Goal: Task Accomplishment & Management: Complete application form

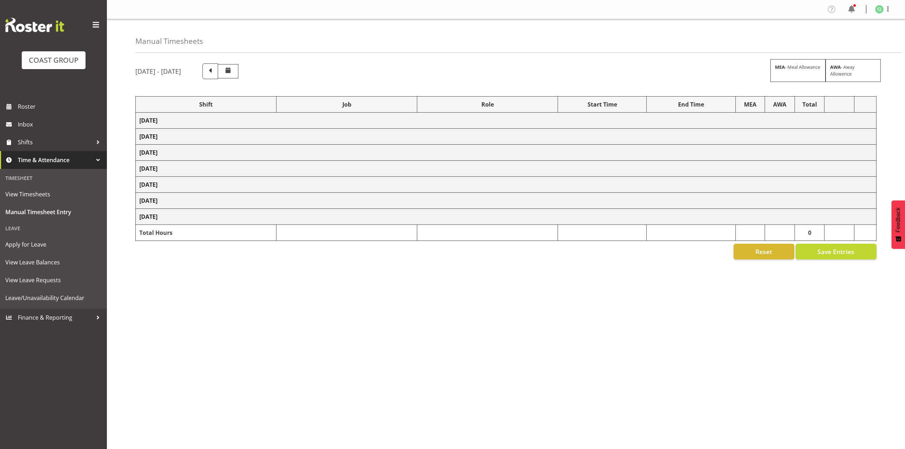
select select "69"
select select "9993"
select select "10275"
select select "10396"
select select "9906"
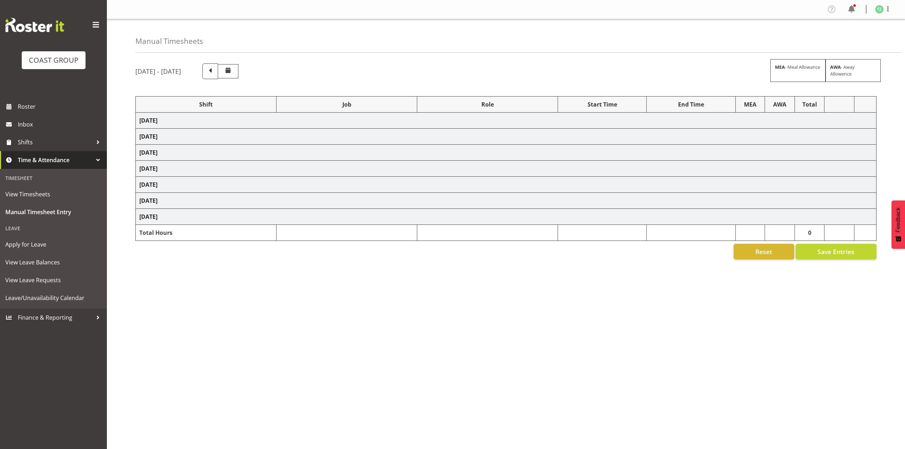
select select "10395"
select select "69"
select select "8955"
select select "9993"
select select "8955"
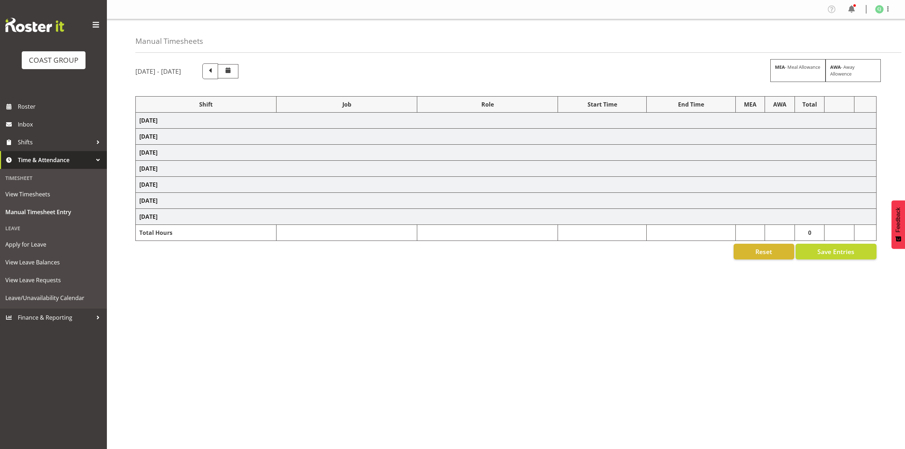
select select "8653"
select select "8955"
select select "9993"
select select "8955"
select select "10275"
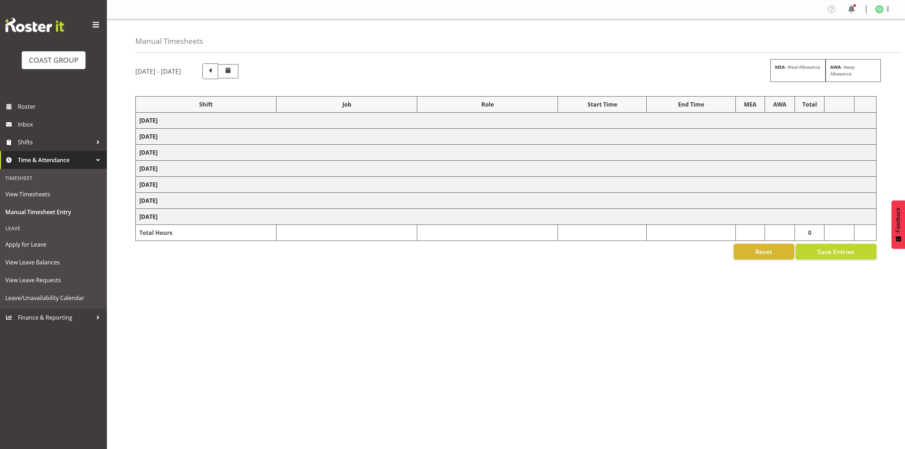
select select "8955"
select select "9993"
select select "10395"
select select "69"
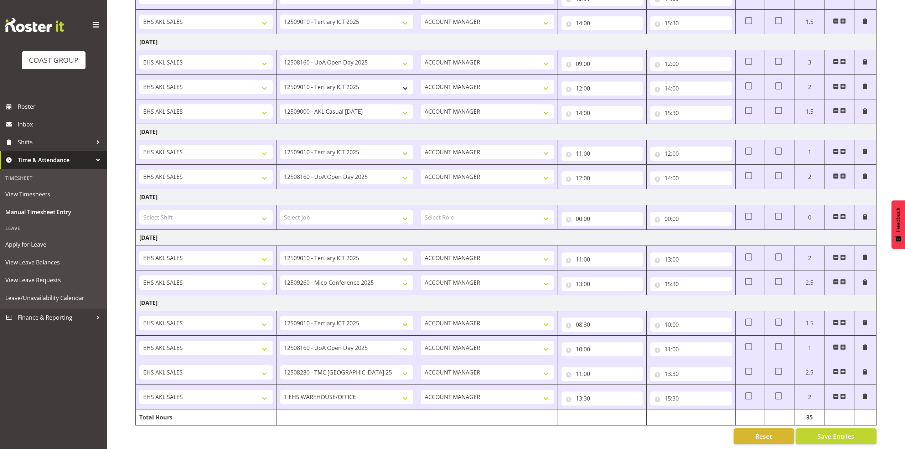
scroll to position [319, 0]
click at [846, 393] on span at bounding box center [844, 396] width 6 height 6
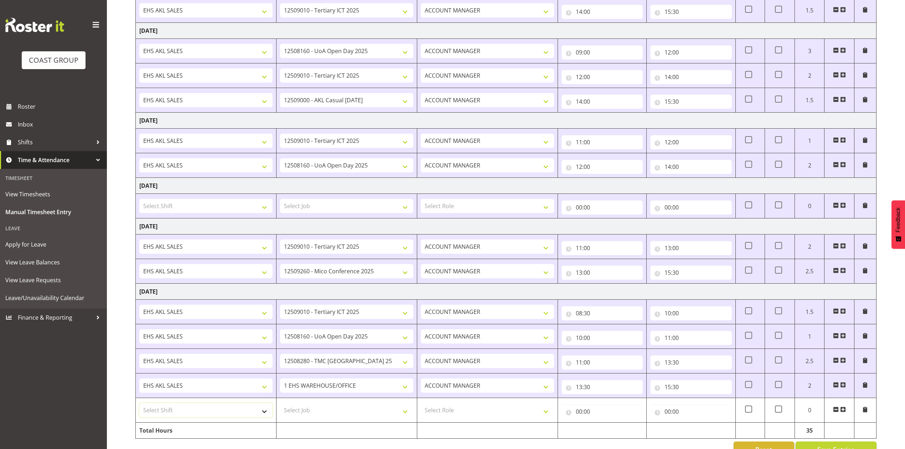
click at [209, 412] on select "Select Shift EHS AKL SALES EHS [PERSON_NAME] Hours EHS [PERSON_NAME] Hours Stri…" at bounding box center [205, 410] width 133 height 14
select select "1327"
click at [139, 407] on select "Select Shift EHS AKL SALES EHS [PERSON_NAME] Hours EHS [PERSON_NAME] Hours Stri…" at bounding box center [205, 410] width 133 height 14
click at [349, 414] on select "Select Job 1 Carlton Events 1 [PERSON_NAME][GEOGRAPHIC_DATA] 1 [PERSON_NAME][GE…" at bounding box center [346, 410] width 133 height 14
click at [456, 417] on select "Select Role ACCOUNT MANAGER Account Manager" at bounding box center [487, 410] width 133 height 14
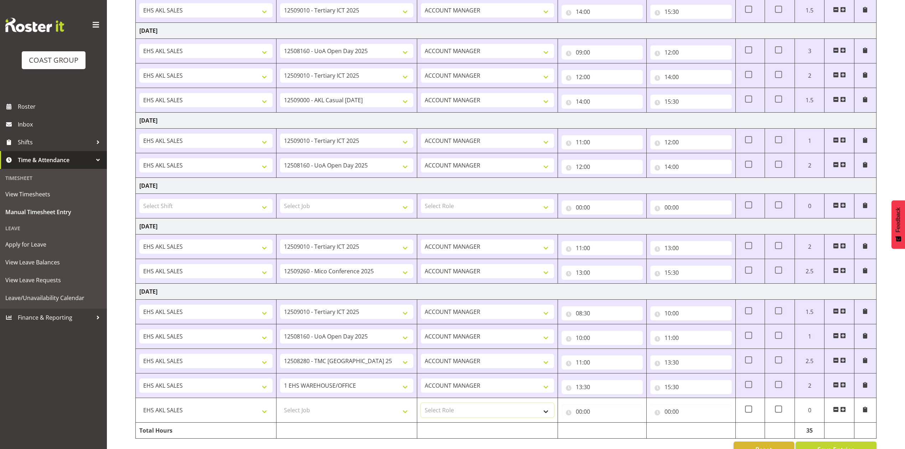
select select "197"
click at [421, 407] on select "Select Role ACCOUNT MANAGER Account Manager" at bounding box center [487, 410] width 133 height 14
click at [578, 413] on input "00:00" at bounding box center [602, 412] width 81 height 14
drag, startPoint x: 611, startPoint y: 433, endPoint x: 608, endPoint y: 427, distance: 6.4
click at [609, 432] on select "00 01 02 03 04 05 06 07 08 09 10 11 12 13 14 15 16 17 18 19 20 21 22 23" at bounding box center [610, 430] width 16 height 14
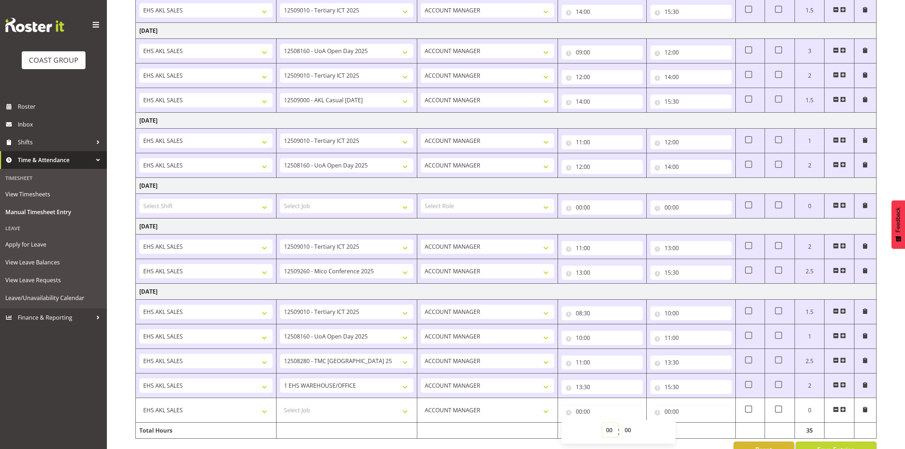
select select "17"
click at [602, 427] on select "00 01 02 03 04 05 06 07 08 09 10 11 12 13 14 15 16 17 18 19 20 21 22 23" at bounding box center [610, 430] width 16 height 14
type input "17:00"
click at [629, 432] on select "00 01 02 03 04 05 06 07 08 09 10 11 12 13 14 15 16 17 18 19 20 21 22 23 24 25 2…" at bounding box center [629, 430] width 16 height 14
click at [621, 427] on select "00 01 02 03 04 05 06 07 08 09 10 11 12 13 14 15 16 17 18 19 20 21 22 23 24 25 2…" at bounding box center [629, 430] width 16 height 14
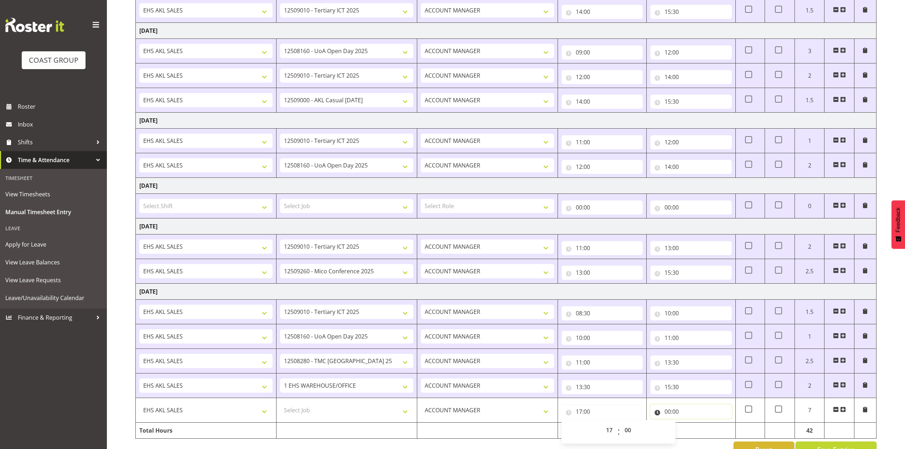
click at [670, 415] on input "00:00" at bounding box center [691, 412] width 81 height 14
click at [696, 429] on select "00 01 02 03 04 05 06 07 08 09 10 11 12 13 14 15 16 17 18 19 20 21 22 23" at bounding box center [699, 430] width 16 height 14
select select "18"
click at [691, 427] on select "00 01 02 03 04 05 06 07 08 09 10 11 12 13 14 15 16 17 18 19 20 21 22 23" at bounding box center [699, 430] width 16 height 14
type input "18:00"
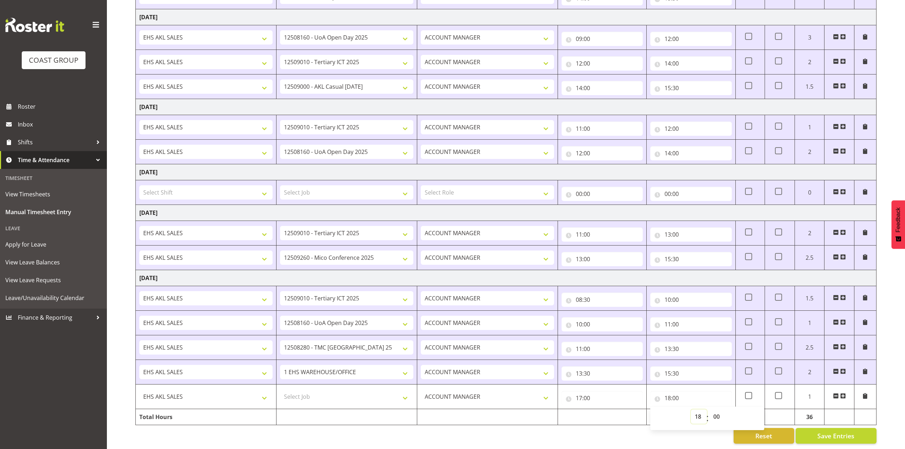
scroll to position [344, 0]
click at [843, 393] on span at bounding box center [844, 396] width 6 height 6
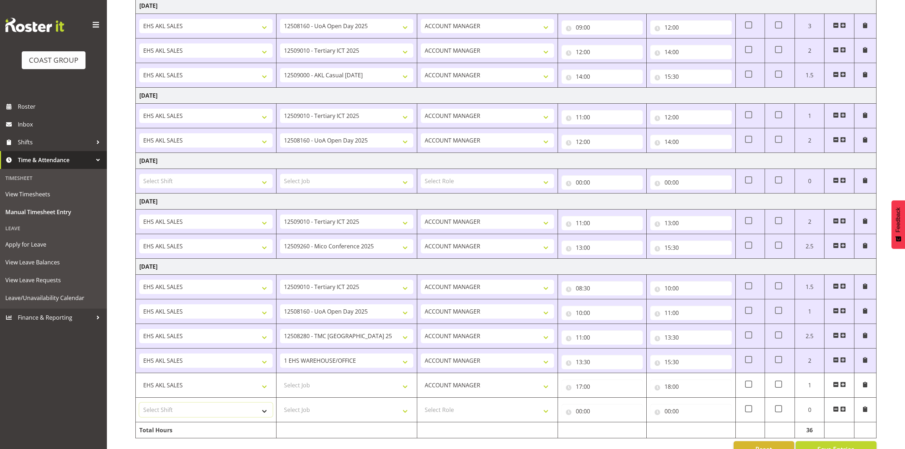
click at [202, 416] on select "Select Shift EHS AKL SALES EHS [PERSON_NAME] Hours EHS [PERSON_NAME] Hours Stri…" at bounding box center [205, 410] width 133 height 14
select select "1327"
click at [139, 407] on select "Select Shift EHS AKL SALES EHS [PERSON_NAME] Hours EHS [PERSON_NAME] Hours Stri…" at bounding box center [205, 410] width 133 height 14
click at [459, 412] on select "Select Role ACCOUNT MANAGER Account Manager" at bounding box center [487, 410] width 133 height 14
select select "197"
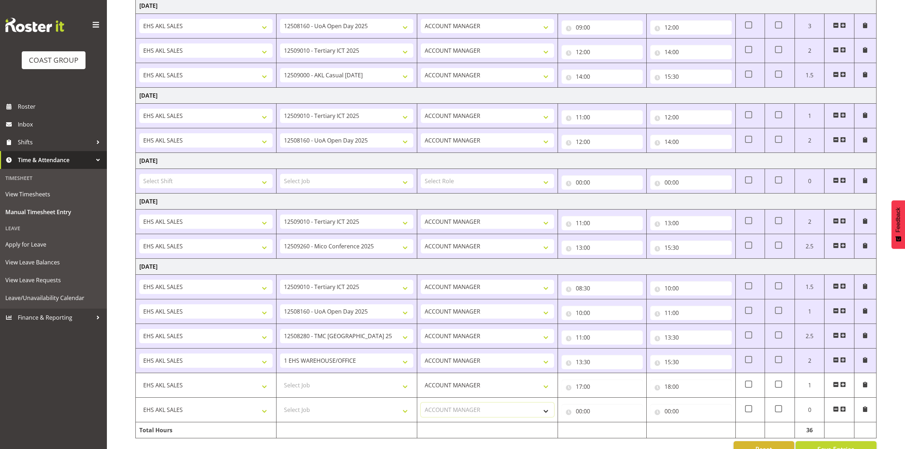
click at [421, 407] on select "Select Role ACCOUNT MANAGER Account Manager" at bounding box center [487, 410] width 133 height 14
click at [581, 416] on input "00:00" at bounding box center [602, 411] width 81 height 14
click at [609, 435] on select "00 01 02 03 04 05 06 07 08 09 10 11 12 13 14 15 16 17 18 19 20 21 22 23" at bounding box center [610, 430] width 16 height 14
select select "18"
click at [602, 427] on select "00 01 02 03 04 05 06 07 08 09 10 11 12 13 14 15 16 17 18 19 20 21 22 23" at bounding box center [610, 430] width 16 height 14
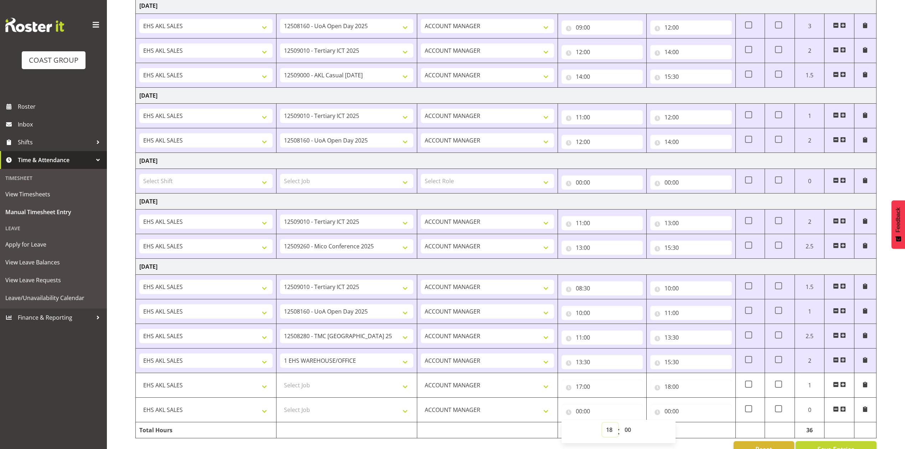
type input "18:00"
click at [666, 416] on input "00:00" at bounding box center [691, 411] width 81 height 14
click at [695, 435] on select "00 01 02 03 04 05 06 07 08 09 10 11 12 13 14 15 16 17 18 19 20 21 22 23" at bounding box center [699, 430] width 16 height 14
select select "19"
click at [691, 427] on select "00 01 02 03 04 05 06 07 08 09 10 11 12 13 14 15 16 17 18 19 20 21 22 23" at bounding box center [699, 430] width 16 height 14
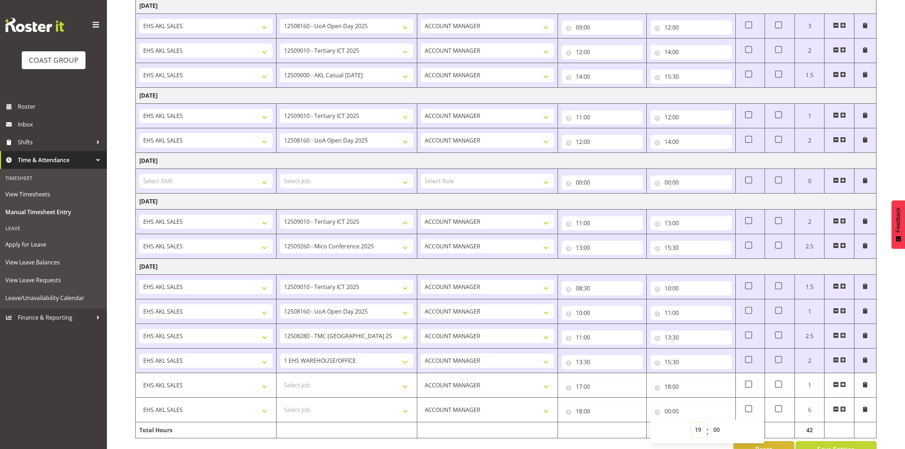
type input "19:00"
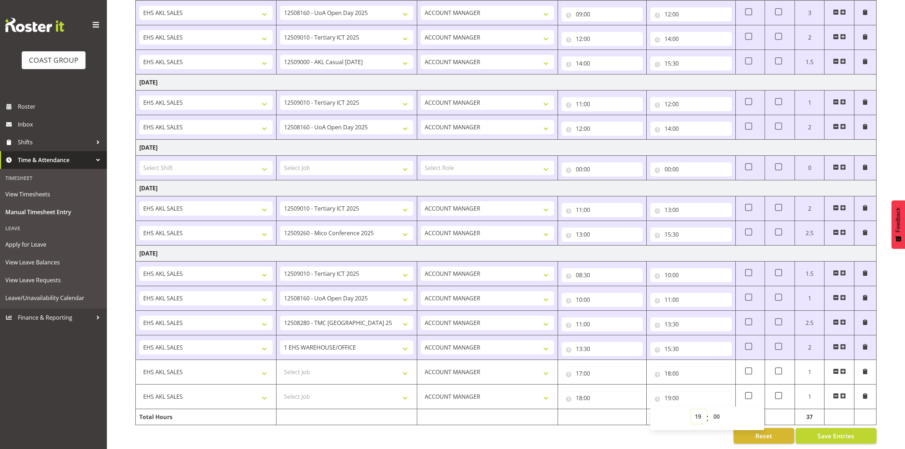
scroll to position [368, 0]
click at [823, 431] on span "Save Entries" at bounding box center [836, 435] width 37 height 9
